Goal: Complete application form: Complete application form

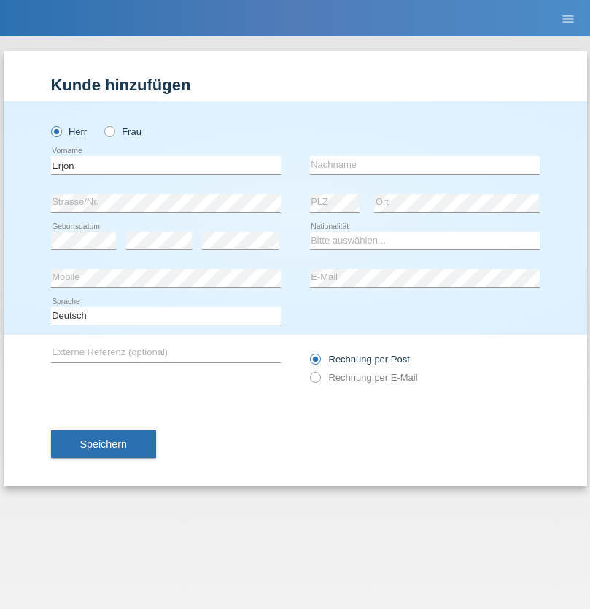
type input "Erjon"
click at [424, 165] on input "text" at bounding box center [425, 165] width 230 height 18
type input "Bytyci"
select select "CH"
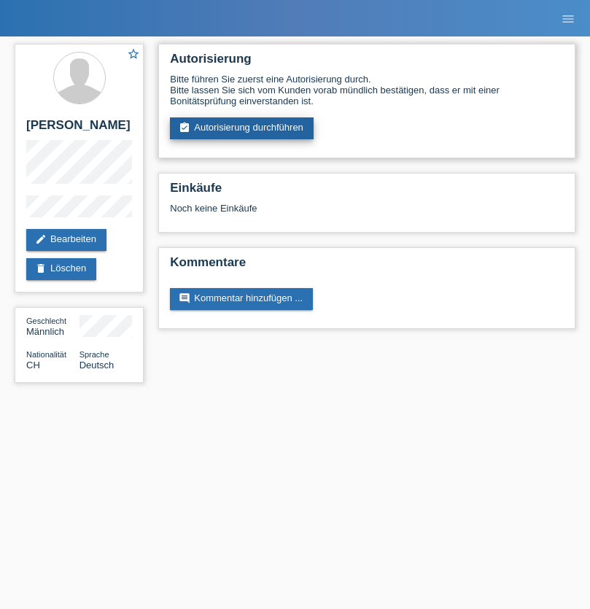
click at [242, 128] on link "assignment_turned_in Autorisierung durchführen" at bounding box center [242, 128] width 144 height 22
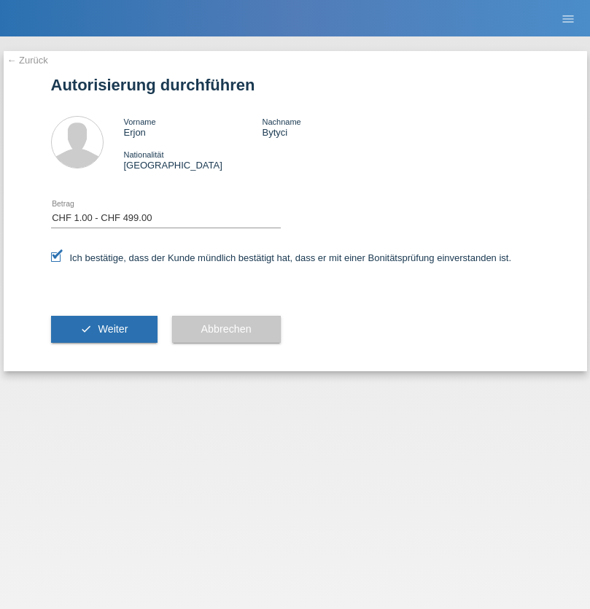
select select "1"
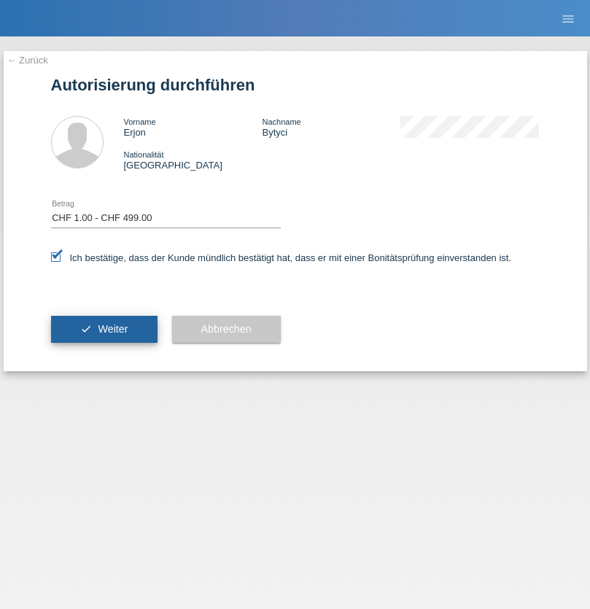
click at [104, 329] on span "Weiter" at bounding box center [113, 329] width 30 height 12
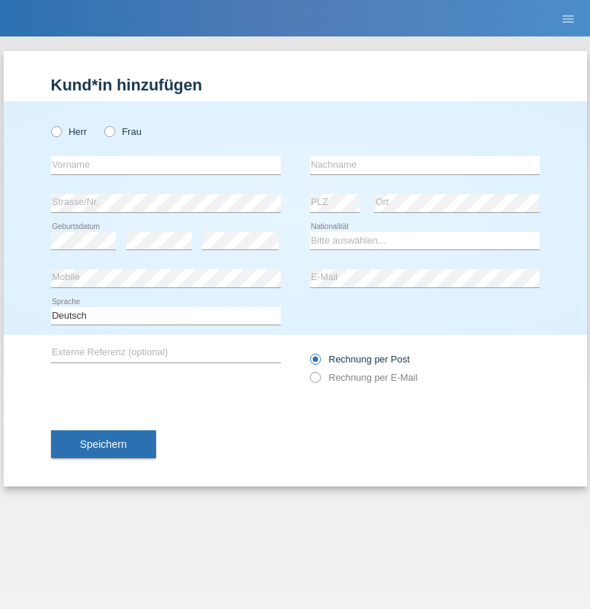
radio input "true"
click at [165, 165] on input "text" at bounding box center [166, 165] width 230 height 18
type input "Xhenera"
click at [424, 165] on input "text" at bounding box center [425, 165] width 230 height 18
type input "Halimi"
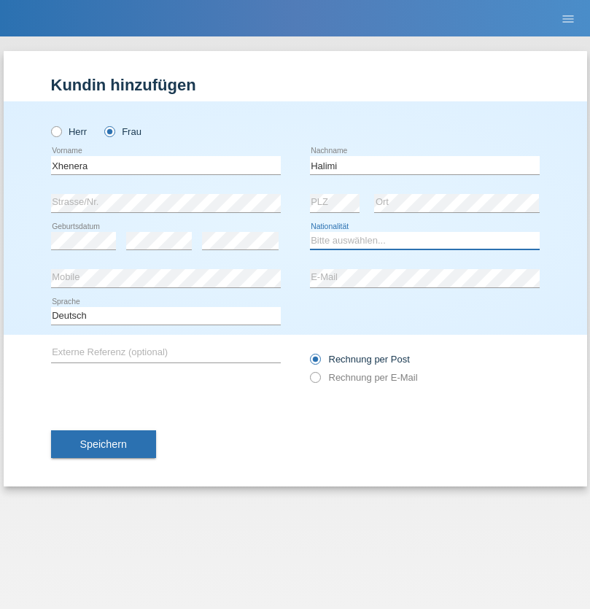
select select "MK"
select select "C"
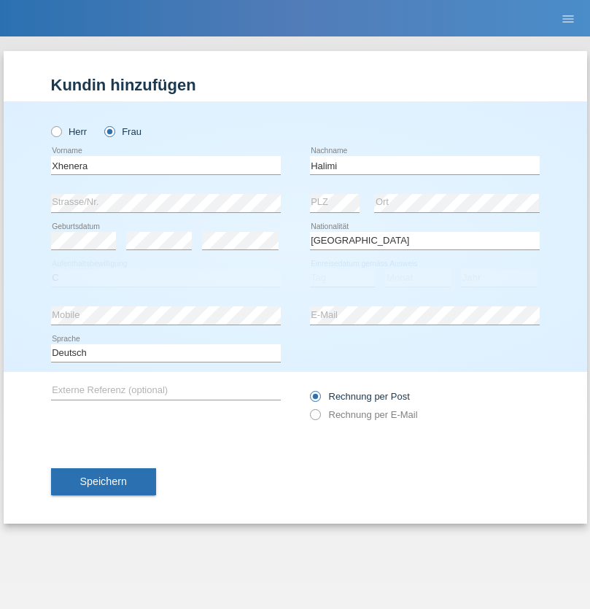
select select "01"
select select "02"
select select "2021"
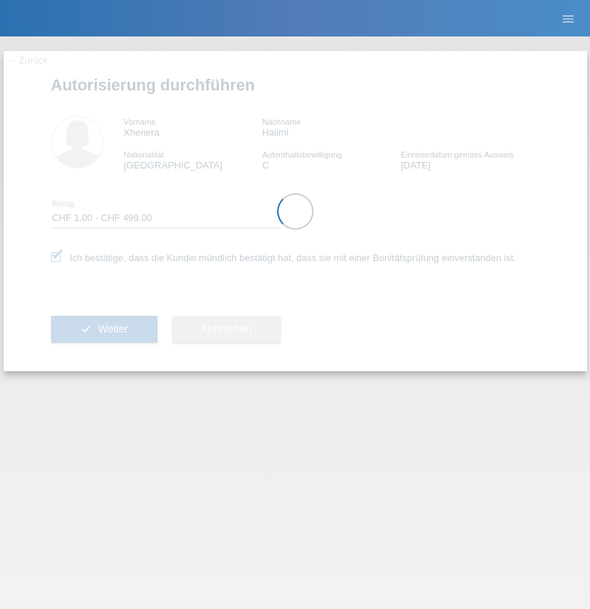
select select "1"
